Goal: Information Seeking & Learning: Check status

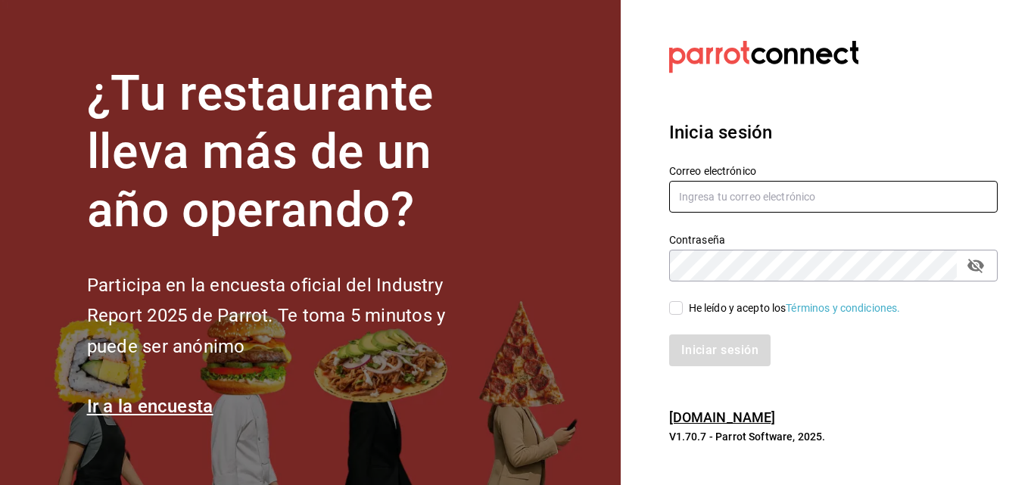
type input "[EMAIL_ADDRESS][DOMAIN_NAME]"
click at [677, 306] on input "He leído y acepto los Términos y condiciones." at bounding box center [676, 308] width 14 height 14
checkbox input "true"
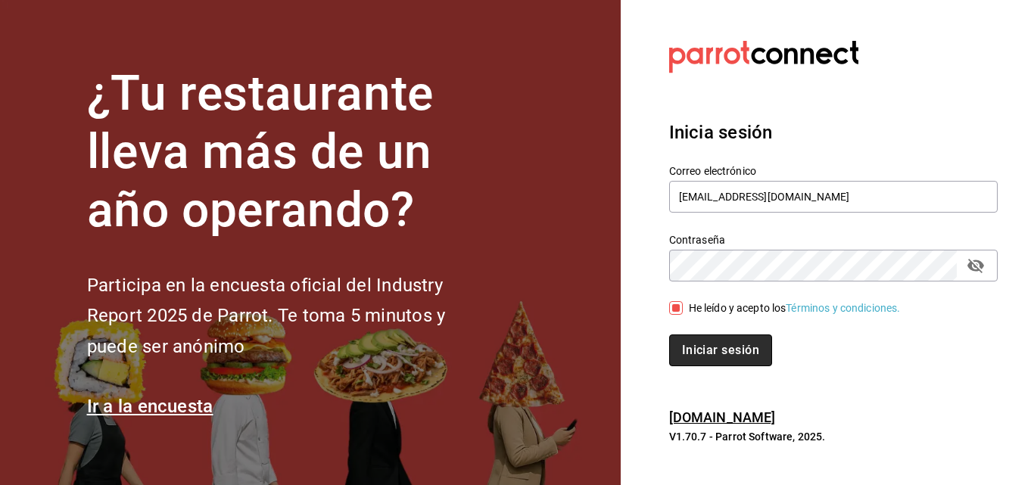
click at [692, 344] on button "Iniciar sesión" at bounding box center [720, 350] width 103 height 32
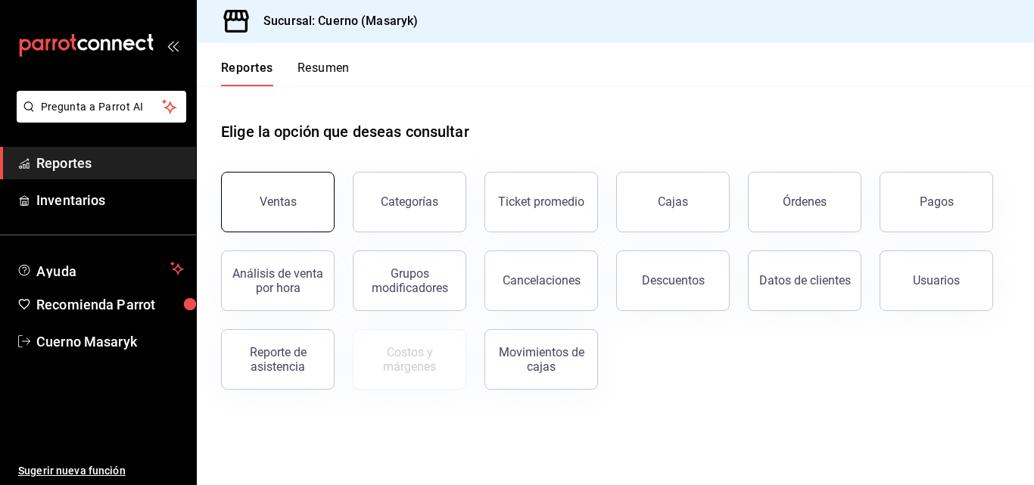
click at [246, 197] on button "Ventas" at bounding box center [277, 202] width 113 height 61
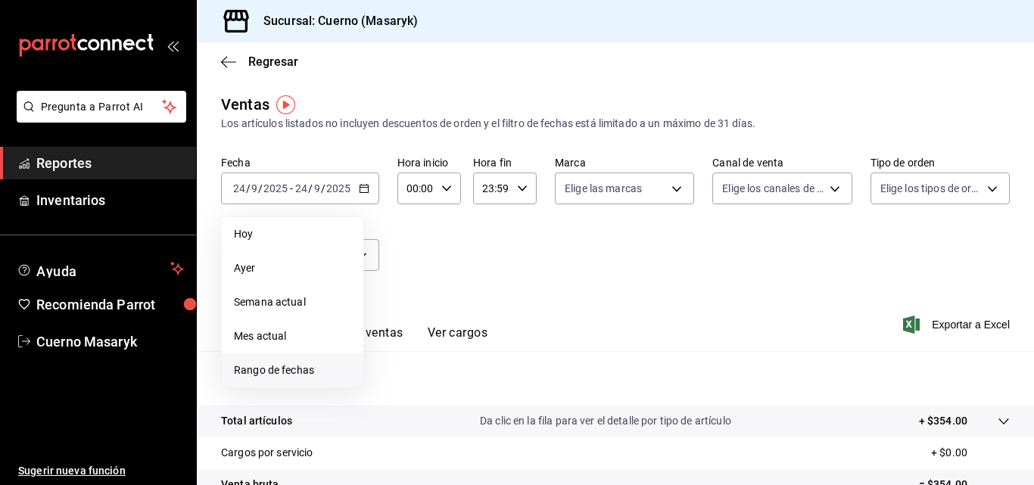
click at [284, 368] on span "Rango de fechas" at bounding box center [292, 370] width 117 height 16
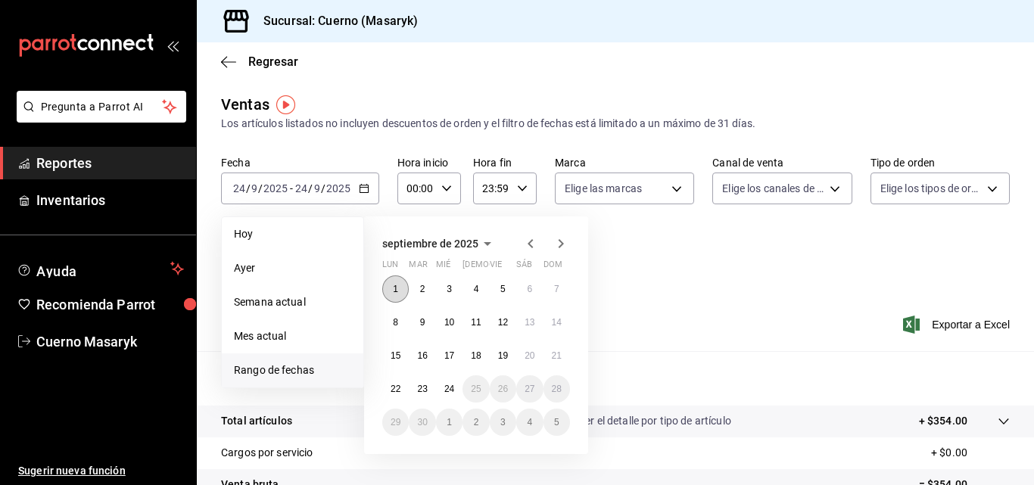
click at [395, 294] on button "1" at bounding box center [395, 288] width 26 height 27
click at [449, 384] on abbr "24" at bounding box center [449, 389] width 10 height 11
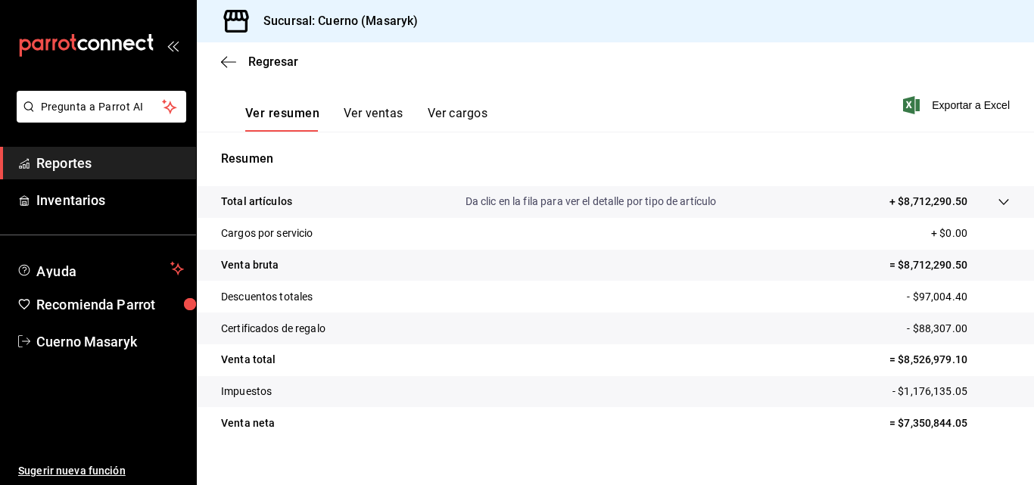
scroll to position [240, 0]
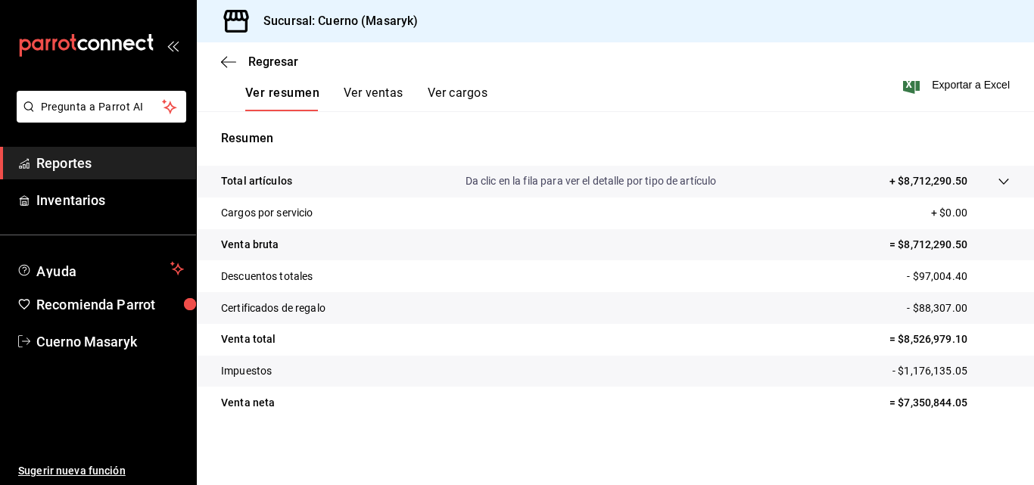
click at [350, 91] on button "Ver ventas" at bounding box center [374, 99] width 60 height 26
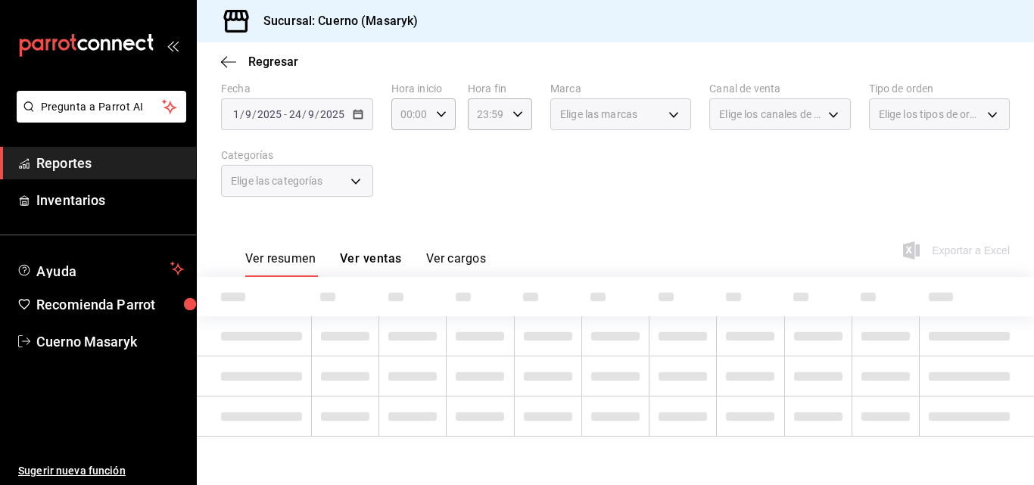
scroll to position [74, 0]
click at [90, 169] on span "Reportes" at bounding box center [110, 163] width 148 height 20
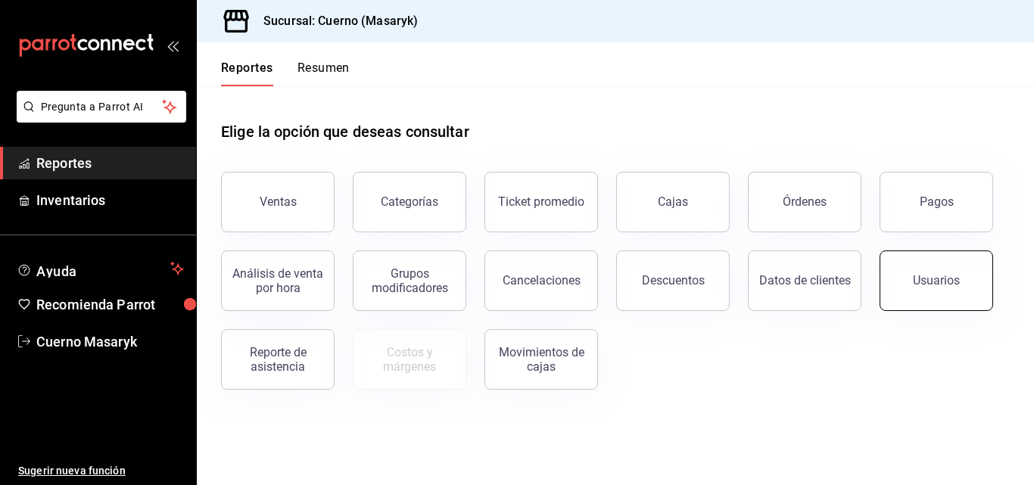
click at [893, 287] on button "Usuarios" at bounding box center [935, 280] width 113 height 61
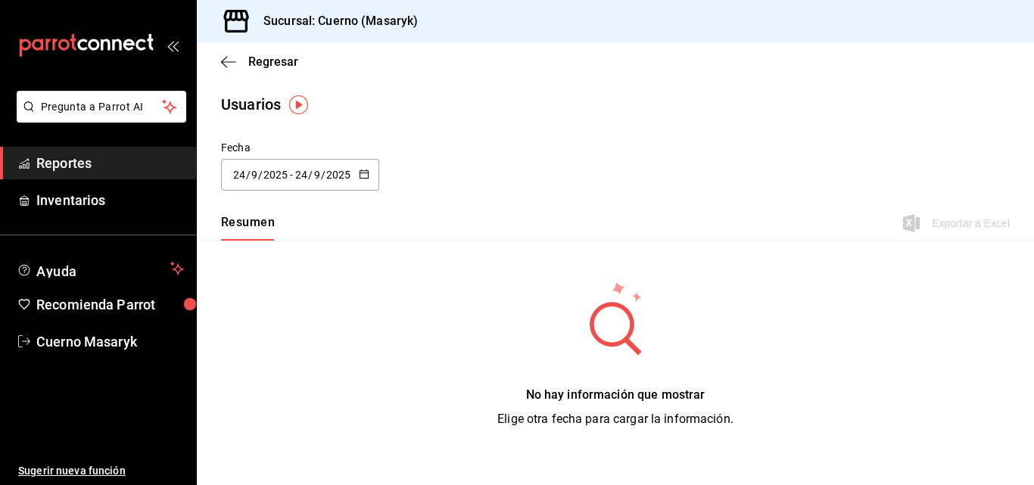
click at [359, 182] on div "[DATE] [DATE] - [DATE] [DATE]" at bounding box center [300, 175] width 158 height 32
click at [240, 225] on li "Hoy" at bounding box center [292, 223] width 143 height 34
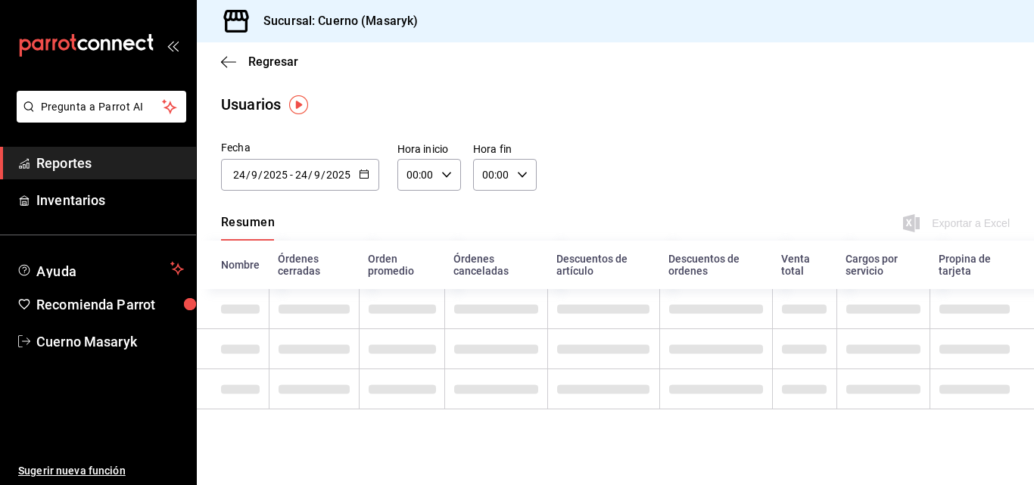
click at [363, 176] on icon "button" at bounding box center [364, 174] width 11 height 11
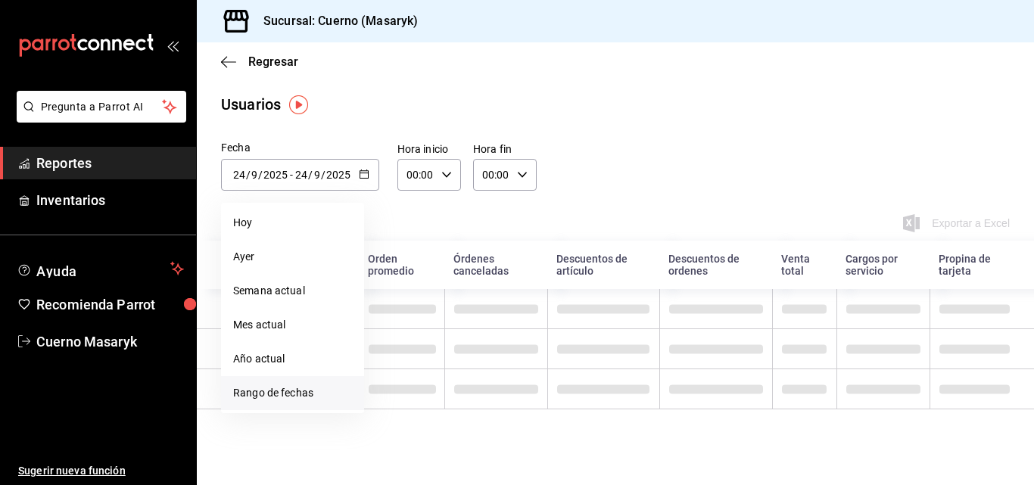
click at [288, 393] on li "Rango de fechas" at bounding box center [292, 393] width 143 height 34
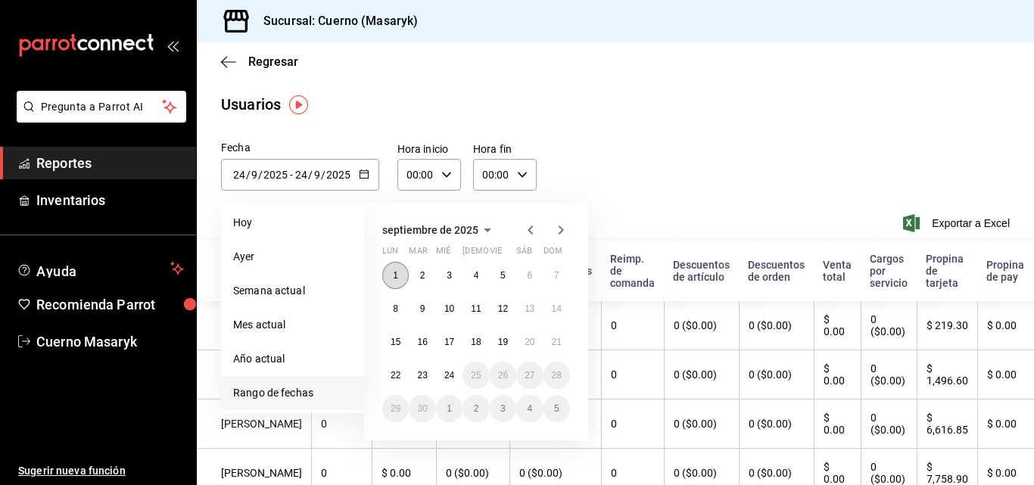
click at [398, 274] on abbr "1" at bounding box center [395, 275] width 5 height 11
click at [449, 364] on button "24" at bounding box center [449, 375] width 26 height 27
type input "[DATE]"
type input "1"
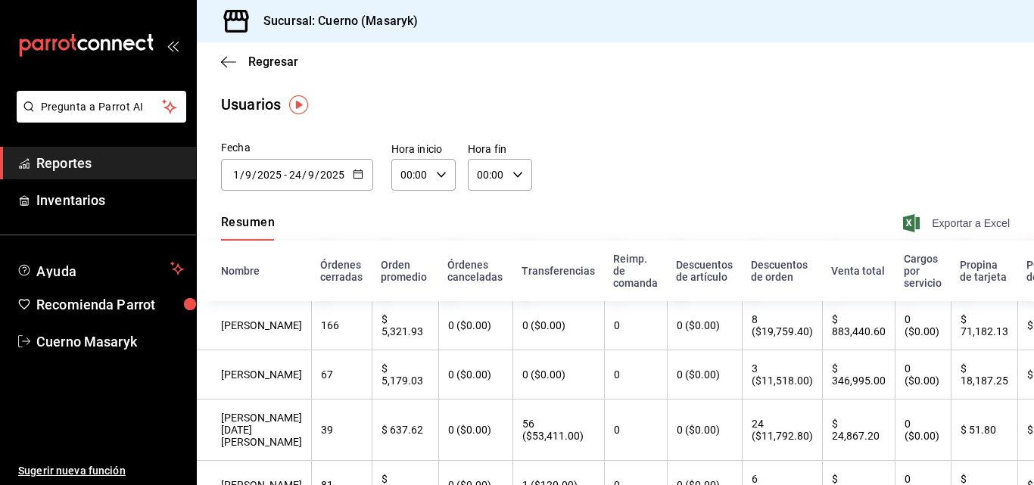
click at [923, 221] on span "Exportar a Excel" at bounding box center [958, 223] width 104 height 18
